Goal: Task Accomplishment & Management: Manage account settings

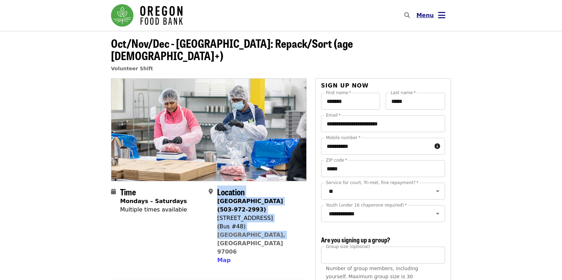
click at [427, 17] on span "Menu" at bounding box center [425, 15] width 18 height 7
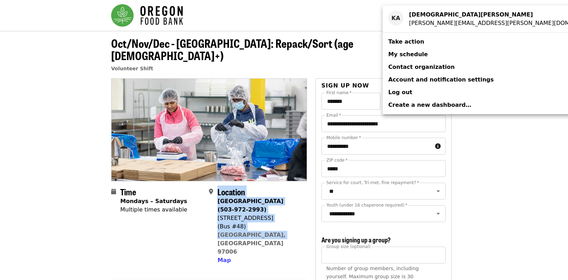
click at [402, 57] on span "My schedule" at bounding box center [407, 54] width 39 height 7
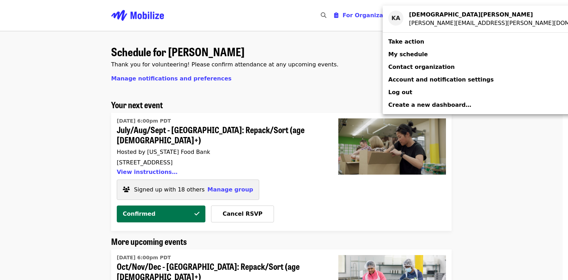
click at [236, 102] on div "Account menu" at bounding box center [284, 140] width 568 height 280
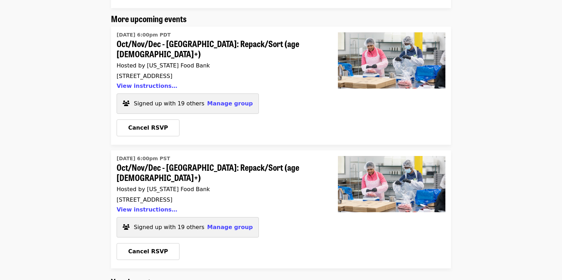
scroll to position [211, 0]
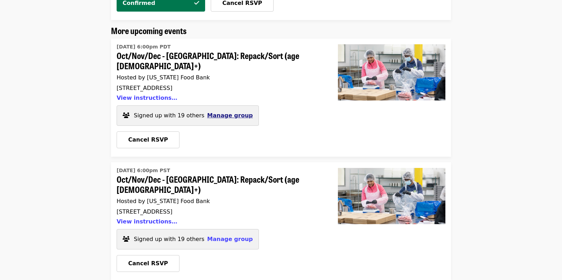
click at [209, 111] on button "Manage group" at bounding box center [230, 115] width 46 height 8
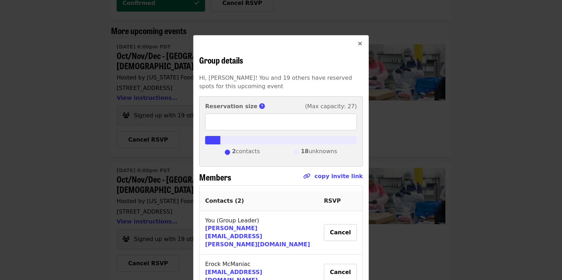
scroll to position [47, 0]
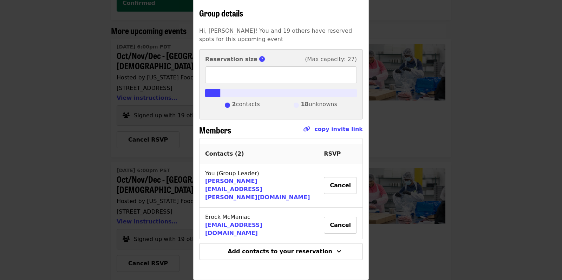
click at [67, 114] on div "Group details Hi, [PERSON_NAME]! You and 19 others have reserved spots for this…" at bounding box center [281, 140] width 562 height 280
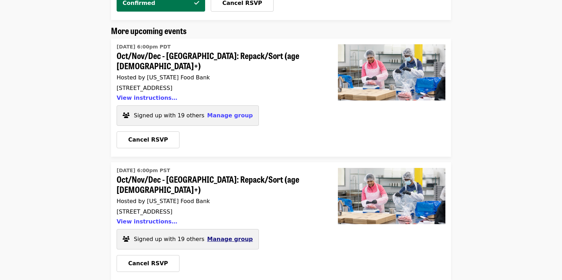
click at [227, 236] on span "Manage group" at bounding box center [230, 239] width 46 height 7
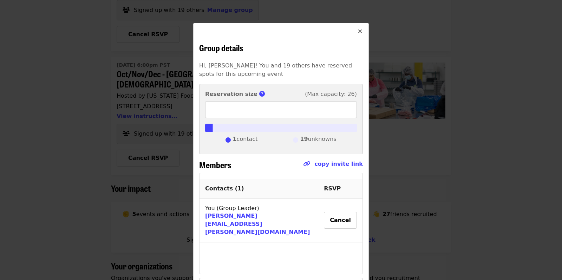
scroll to position [0, 0]
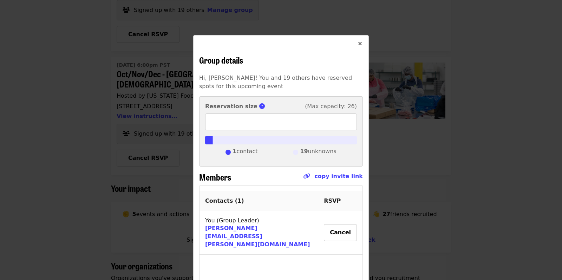
click at [73, 111] on div "Group details Hi, [PERSON_NAME]! You and 19 others have reserved spots for this…" at bounding box center [281, 140] width 562 height 280
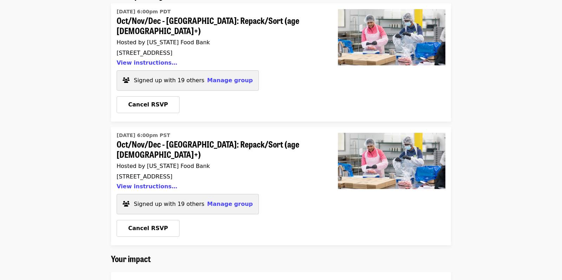
scroll to position [211, 0]
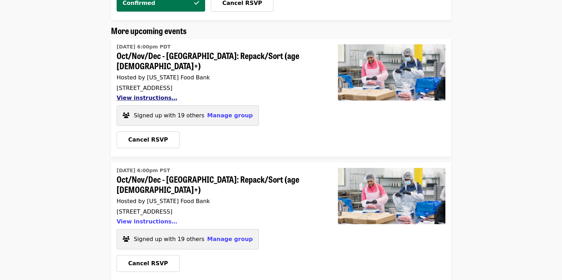
click at [130, 95] on button "View instructions…" at bounding box center [147, 98] width 61 height 7
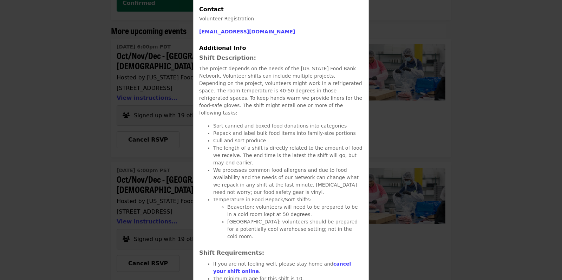
scroll to position [0, 0]
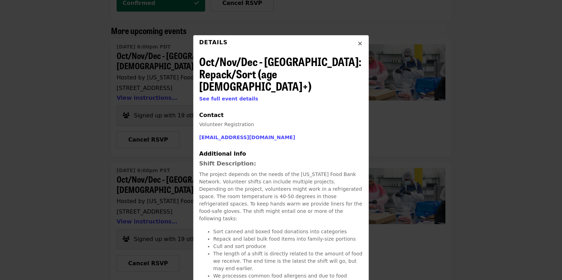
click at [358, 43] on icon "times icon" at bounding box center [360, 43] width 4 height 7
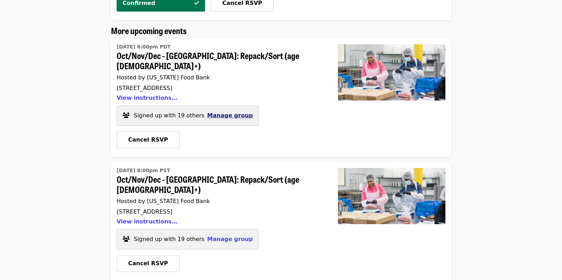
click at [225, 112] on span "Manage group" at bounding box center [230, 115] width 46 height 7
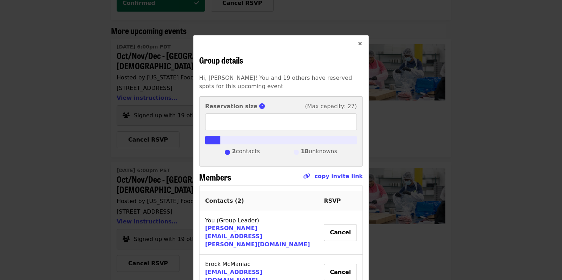
scroll to position [47, 0]
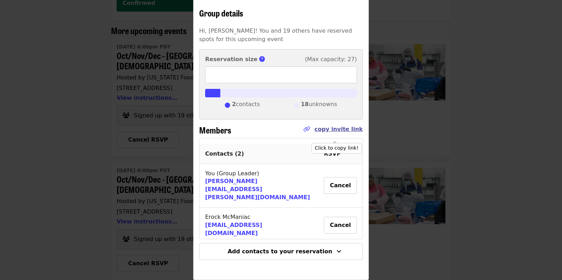
click at [333, 129] on link "copy invite link" at bounding box center [338, 129] width 48 height 7
click at [77, 166] on div "Group details Hi, [PERSON_NAME]! You and 19 others have reserved spots for this…" at bounding box center [281, 140] width 562 height 280
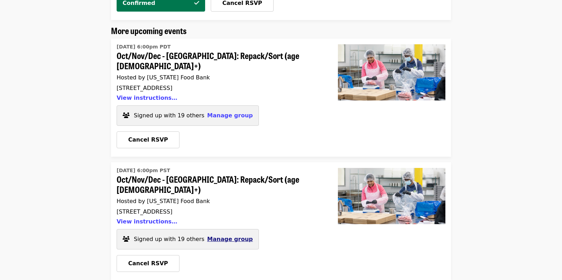
click at [219, 236] on span "Manage group" at bounding box center [230, 239] width 46 height 7
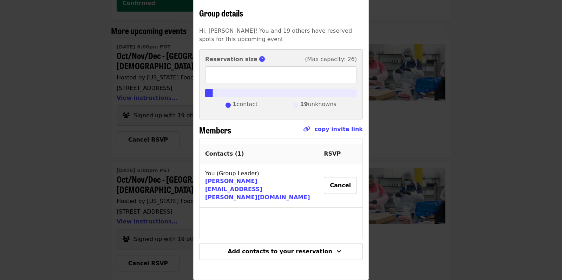
click at [75, 84] on div "Group details Hi, [PERSON_NAME]! You and 19 others have reserved spots for this…" at bounding box center [281, 140] width 562 height 280
